Goal: Task Accomplishment & Management: Use online tool/utility

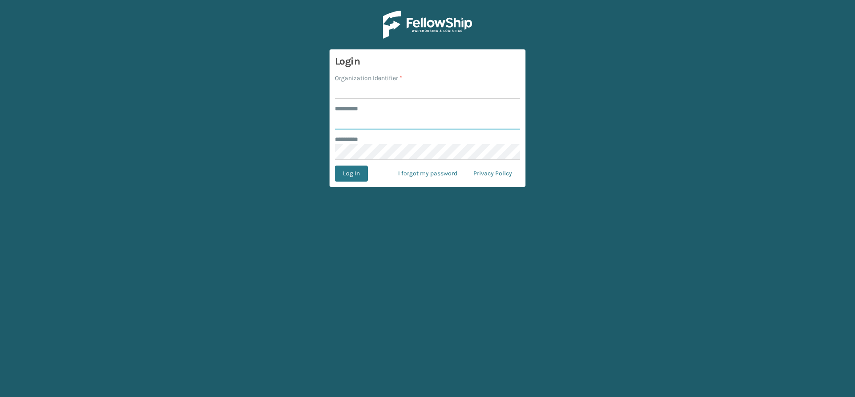
type input "*****"
click at [376, 92] on input "Organization Identifier *" at bounding box center [427, 91] width 185 height 16
type input "Vancouver Remco"
click at [349, 172] on button "Log In" at bounding box center [351, 174] width 33 height 16
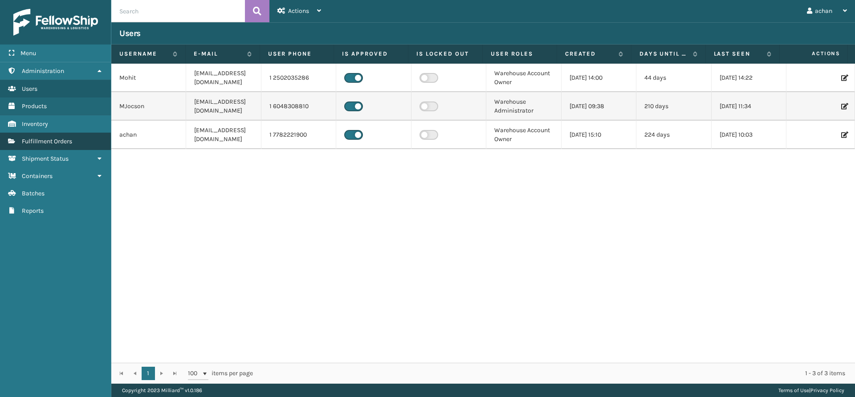
click at [52, 143] on span "Fulfillment Orders" at bounding box center [47, 142] width 50 height 8
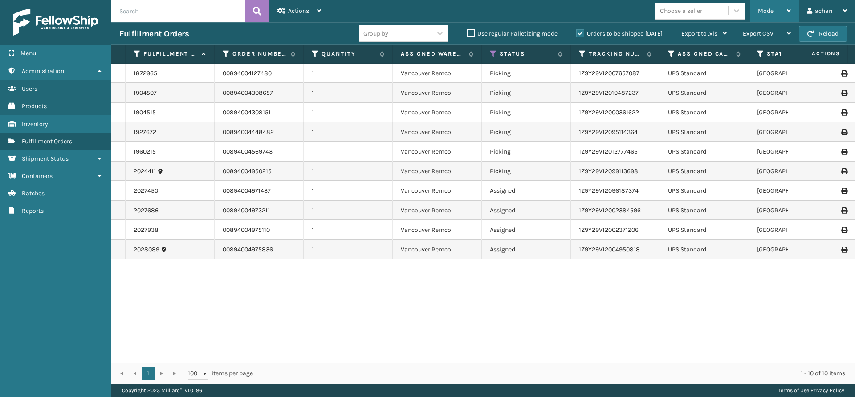
click at [783, 8] on div "Mode" at bounding box center [774, 11] width 33 height 22
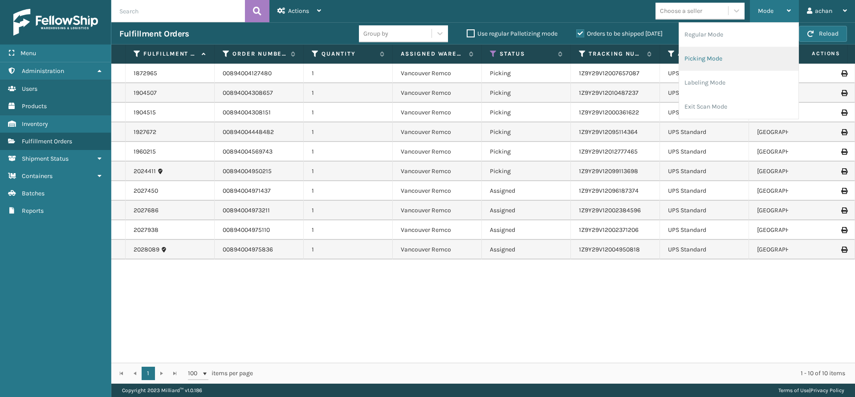
click at [694, 58] on li "Picking Mode" at bounding box center [738, 59] width 119 height 24
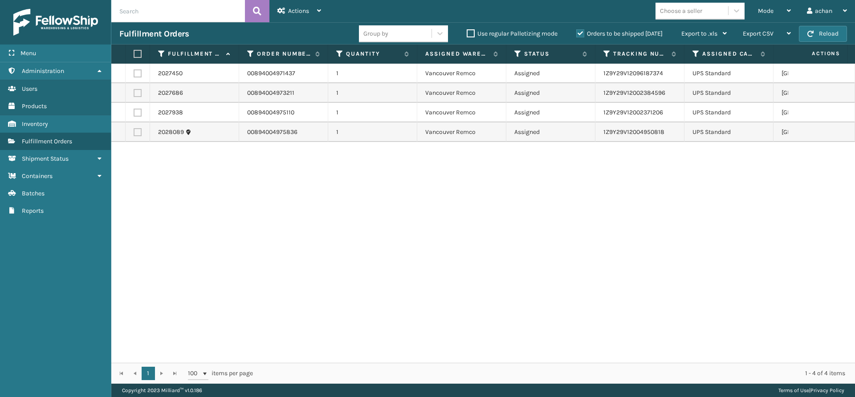
click at [134, 53] on label at bounding box center [136, 54] width 5 height 8
click at [134, 53] on input "checkbox" at bounding box center [134, 54] width 0 height 6
checkbox input "true"
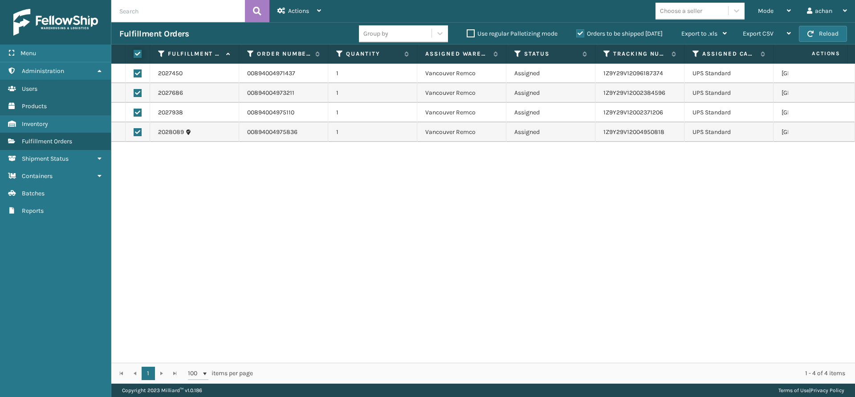
checkbox input "true"
click at [321, 9] on div "Actions Settings Remove All Filters Export Labels Create Picking Batch" at bounding box center [300, 11] width 60 height 22
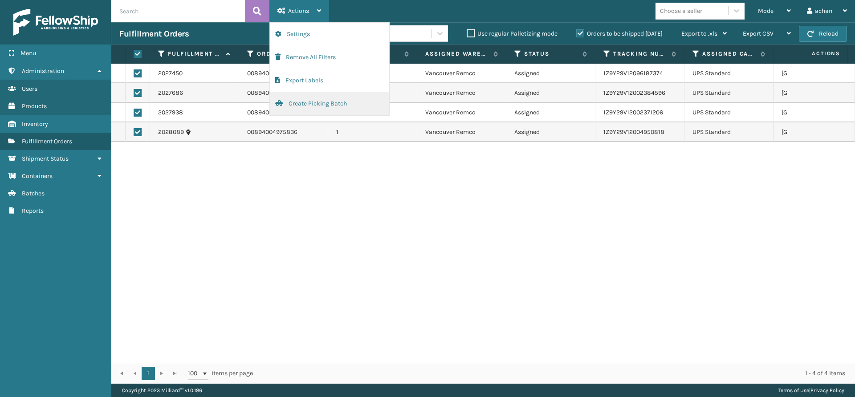
click at [307, 104] on button "Create Picking Batch" at bounding box center [329, 103] width 119 height 23
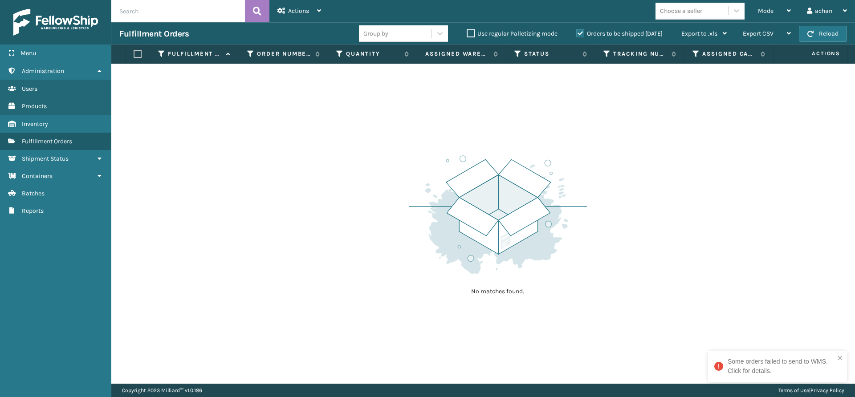
click at [753, 378] on div "Some orders failed to send to WMS. Click for details." at bounding box center [775, 367] width 126 height 24
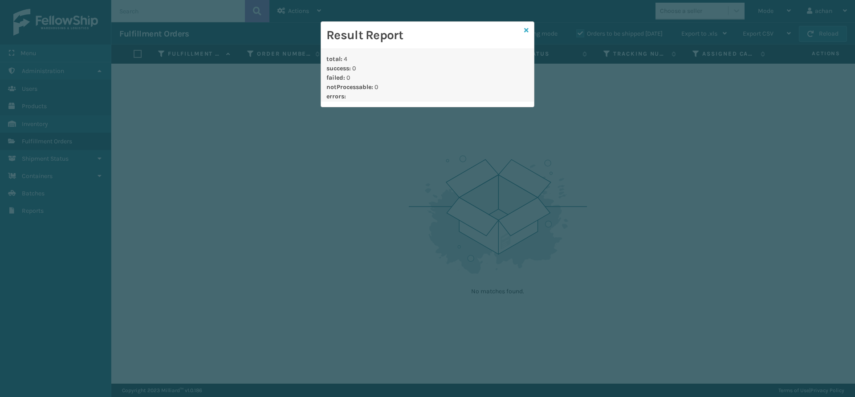
click at [527, 30] on icon at bounding box center [526, 30] width 4 height 6
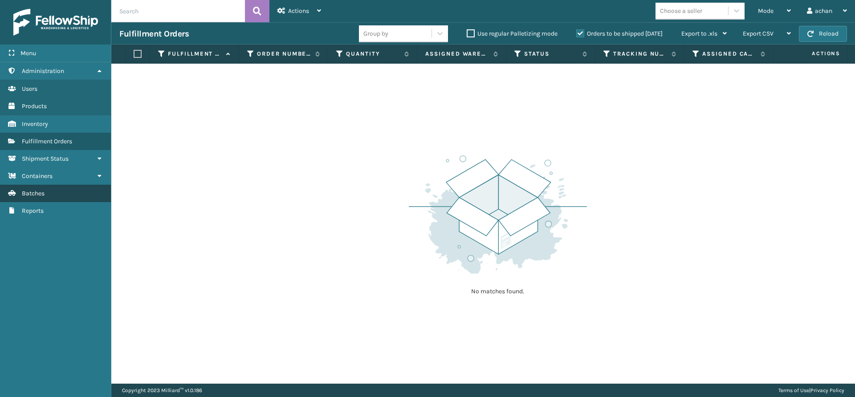
click at [61, 200] on link "Batches" at bounding box center [55, 193] width 111 height 17
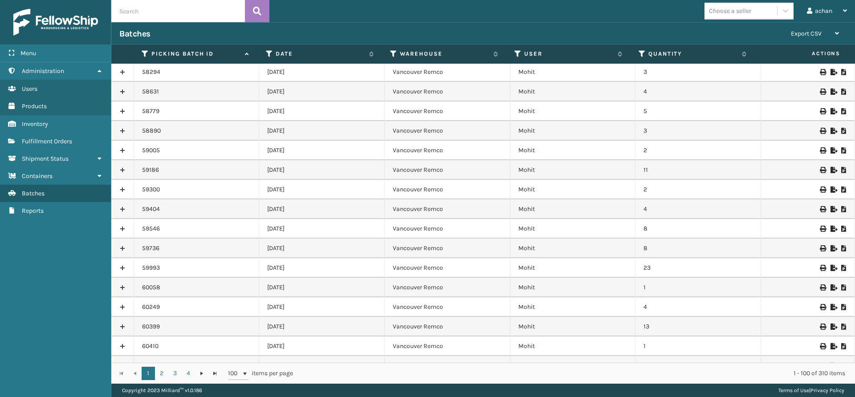
scroll to position [1661, 0]
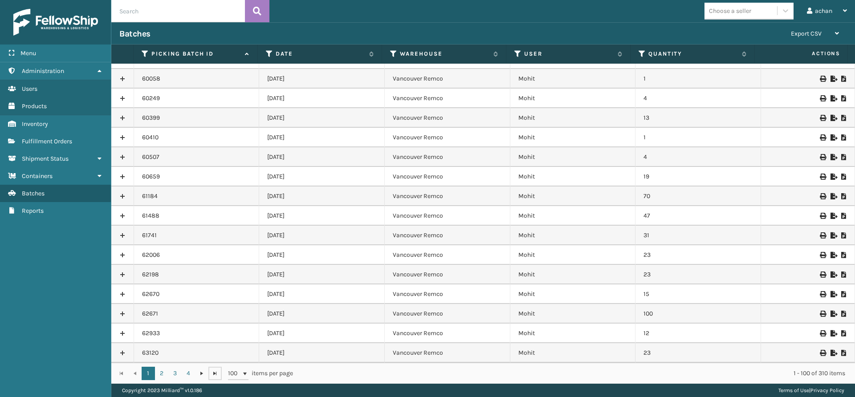
click at [216, 375] on span "Go to the last page" at bounding box center [215, 373] width 7 height 7
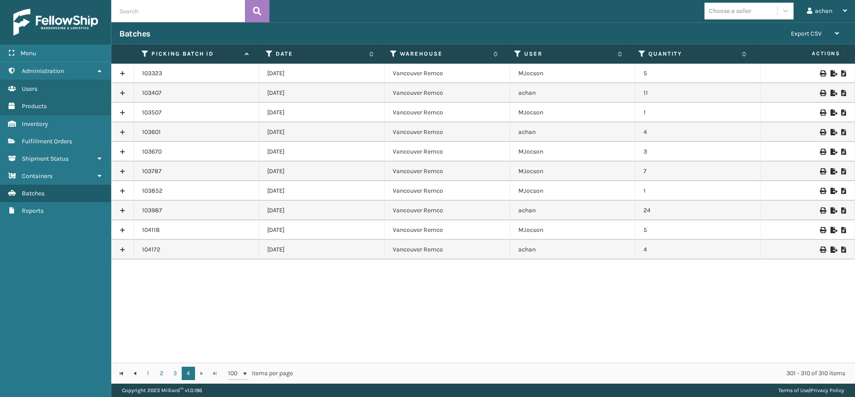
click at [842, 249] on icon at bounding box center [844, 250] width 5 height 6
